Goal: Use online tool/utility: Utilize a website feature to perform a specific function

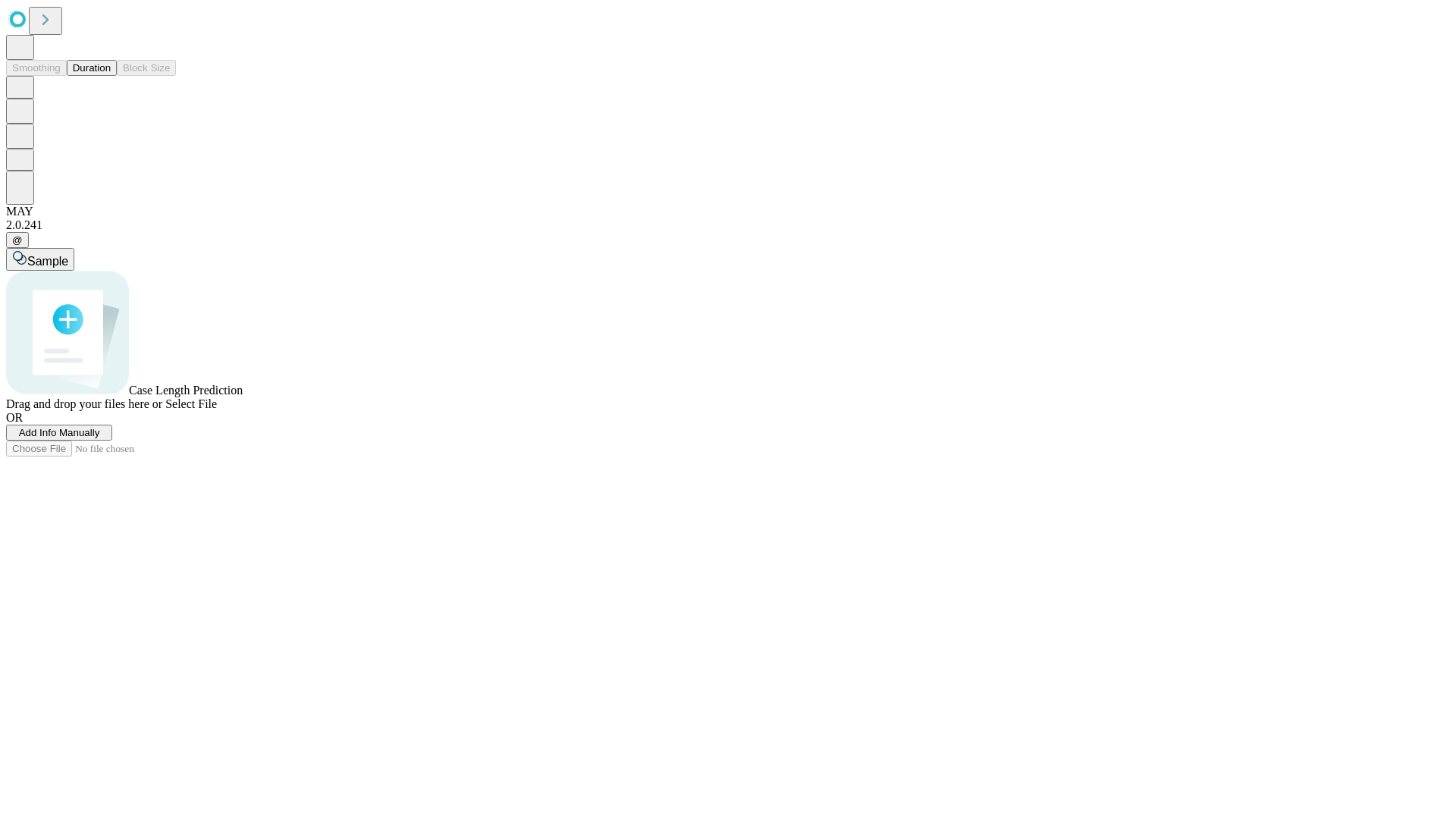
click at [111, 76] on button "Duration" at bounding box center [92, 68] width 50 height 16
click at [100, 438] on span "Add Info Manually" at bounding box center [60, 432] width 81 height 11
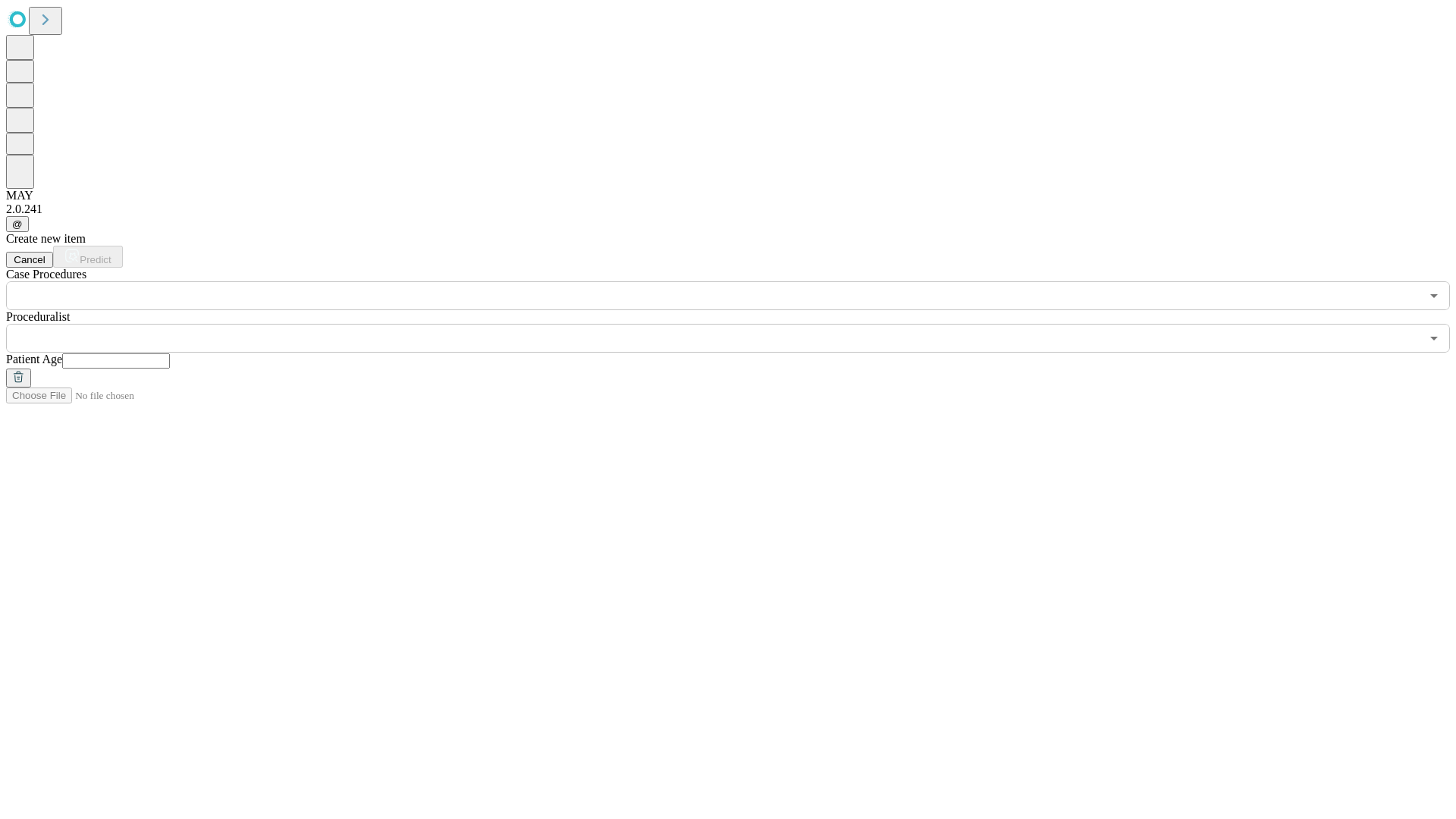
click at [170, 354] on input "text" at bounding box center [116, 361] width 108 height 15
type input "**"
click at [738, 324] on input "text" at bounding box center [714, 338] width 1415 height 29
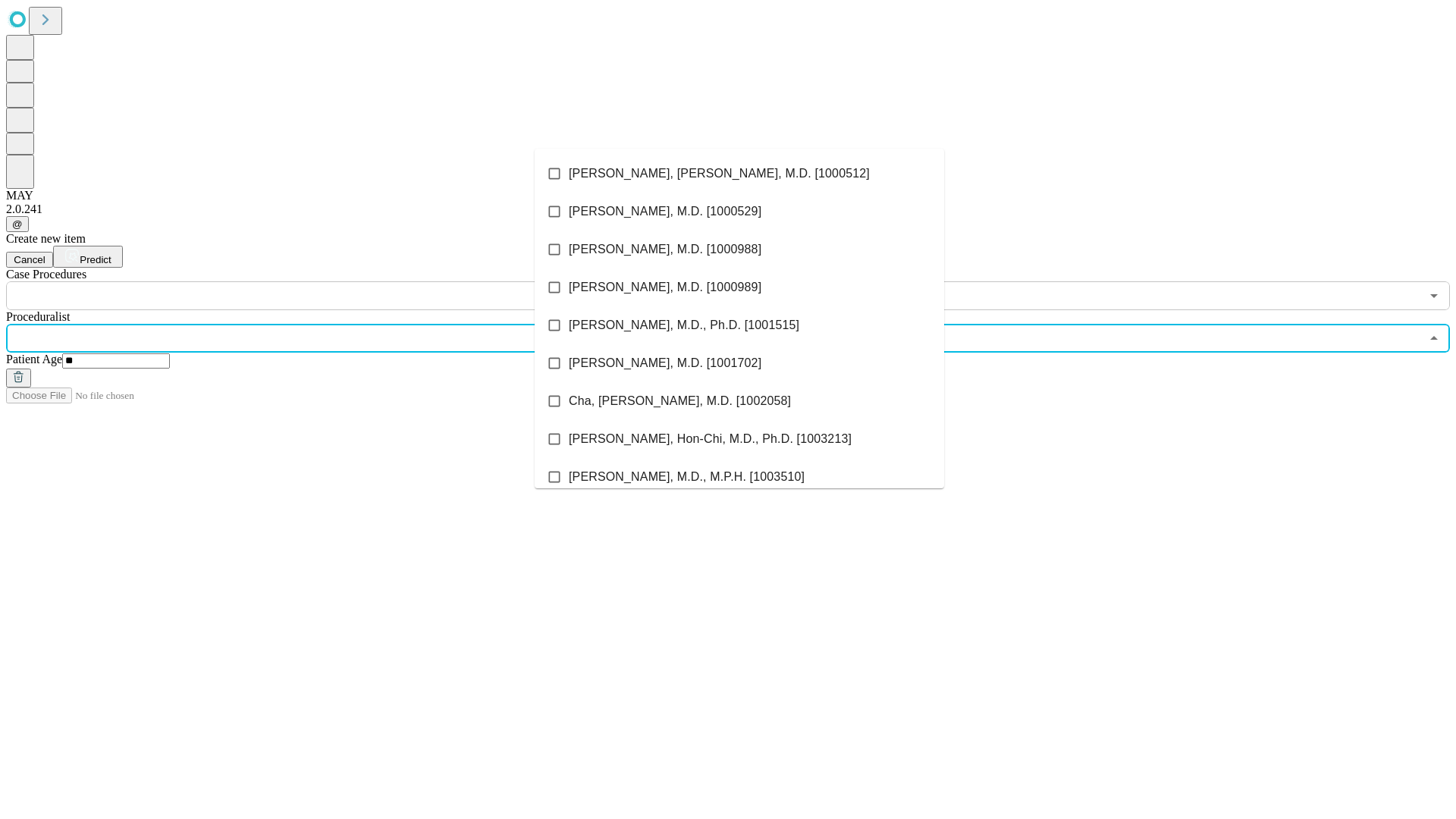
click at [739, 174] on li "[PERSON_NAME], [PERSON_NAME], M.D. [1000512]" at bounding box center [739, 173] width 410 height 38
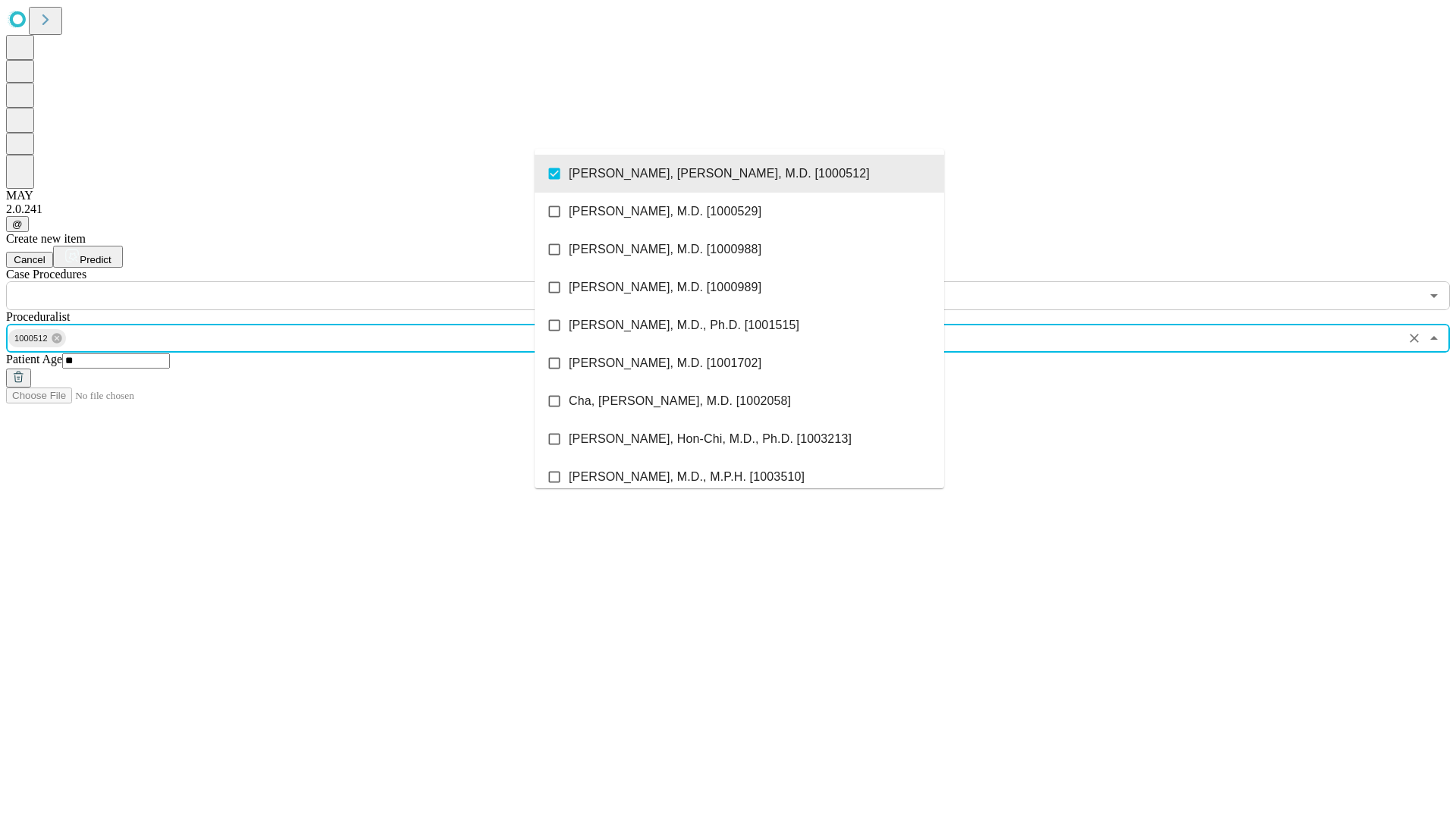
click at [319, 281] on input "text" at bounding box center [714, 296] width 1415 height 29
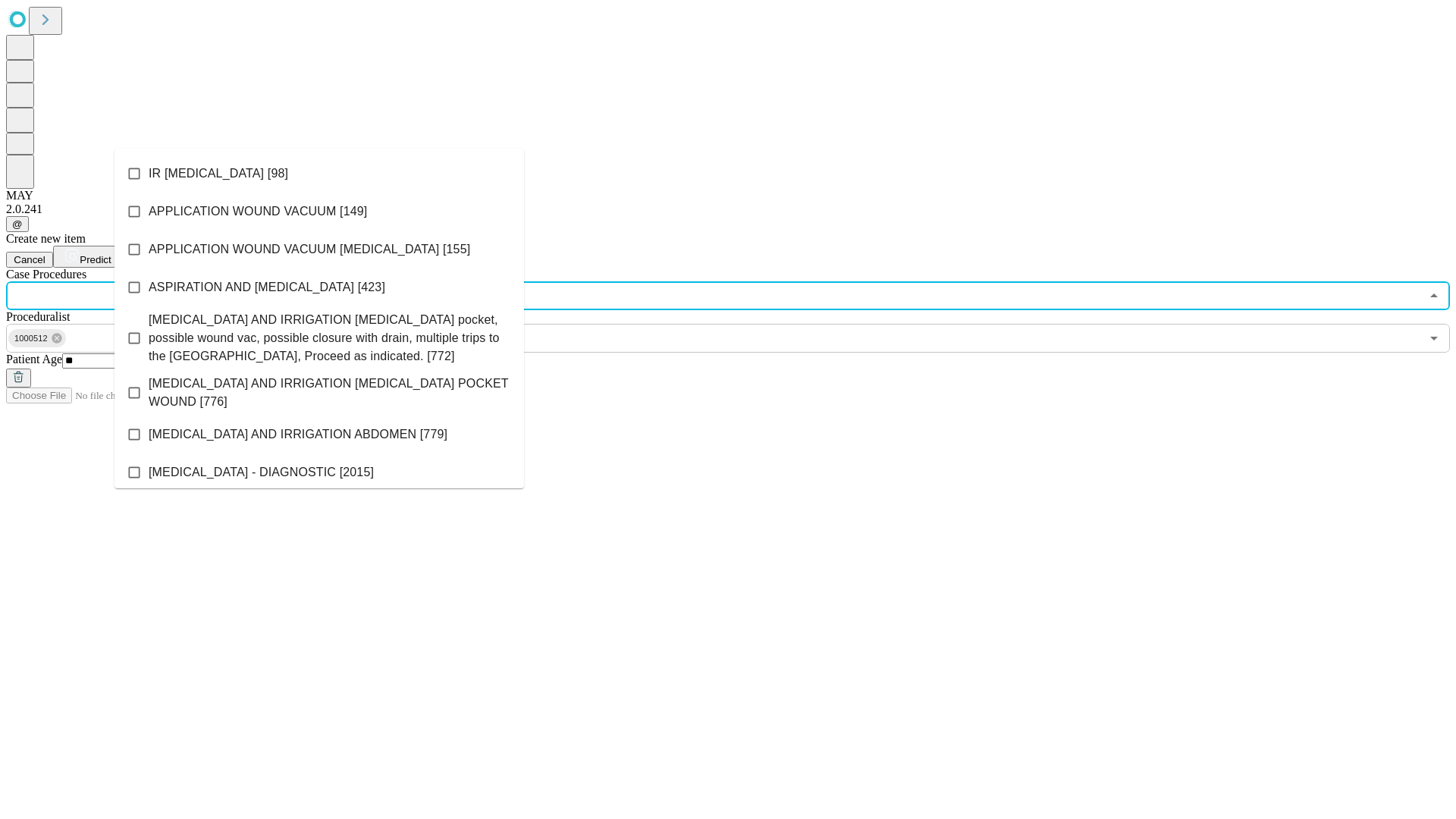
click at [320, 174] on li "IR [MEDICAL_DATA] [98]" at bounding box center [319, 173] width 410 height 38
click at [111, 254] on span "Predict" at bounding box center [95, 260] width 31 height 11
